Goal: Navigation & Orientation: Find specific page/section

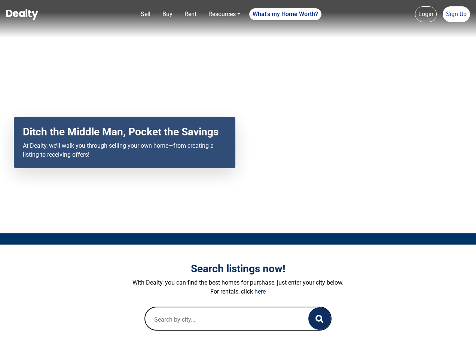
click at [238, 179] on div "Your browser does not support the video tag. Ditch the Middle Man, Pocket the S…" at bounding box center [238, 116] width 476 height 233
click at [145, 14] on link "Sell" at bounding box center [146, 14] width 16 height 15
click at [167, 14] on nav "Sell Buy Rent Resources Loan Calculator Loan Options Find an agent What's my Ho…" at bounding box center [238, 18] width 476 height 37
click at [190, 14] on link "Rent" at bounding box center [190, 14] width 18 height 15
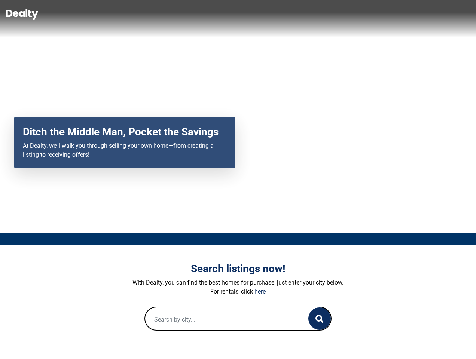
click at [224, 14] on link "Resources" at bounding box center [224, 14] width 38 height 15
click at [285, 14] on link "What's my Home Worth?" at bounding box center [285, 14] width 72 height 12
click at [426, 14] on nav "Sell Buy Rent Resources Loan Calculator Loan Options Find an agent What's my Ho…" at bounding box center [238, 18] width 476 height 37
click at [456, 14] on link "Sign Up" at bounding box center [455, 14] width 27 height 16
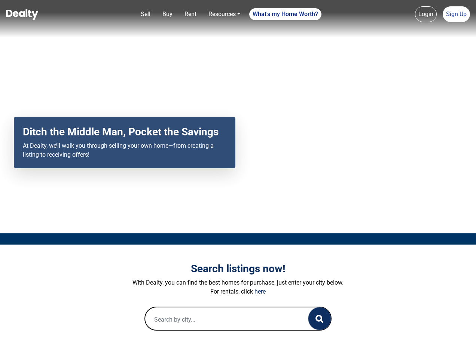
click at [319, 319] on icon "button" at bounding box center [319, 319] width 8 height 8
